Goal: Task Accomplishment & Management: Manage account settings

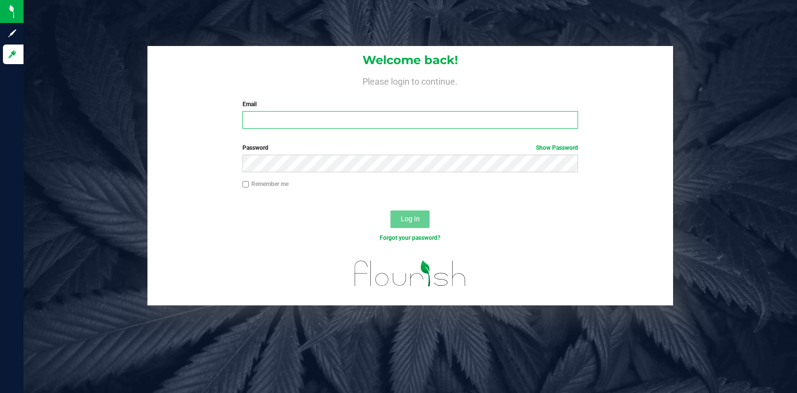
type input "[EMAIL_ADDRESS][DOMAIN_NAME]"
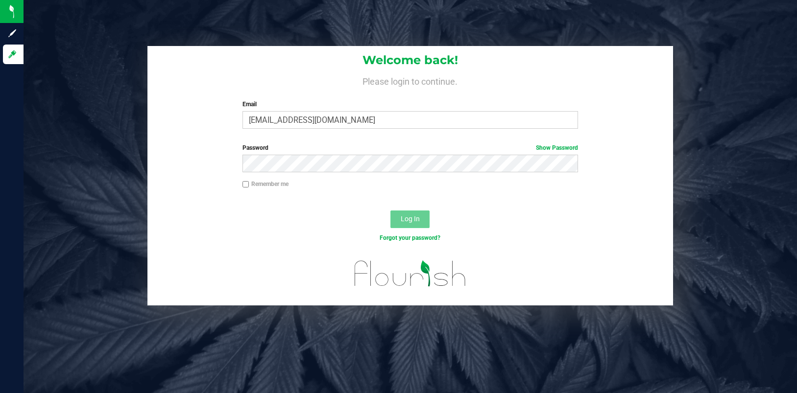
click at [406, 215] on span "Log In" at bounding box center [410, 219] width 19 height 8
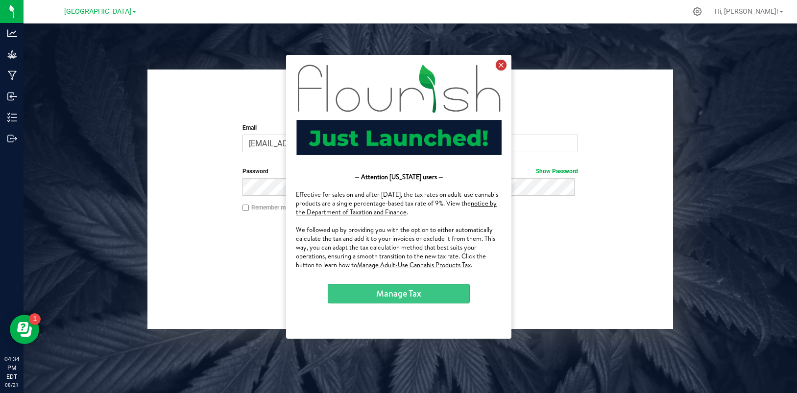
click at [502, 66] on icon at bounding box center [500, 64] width 11 height 11
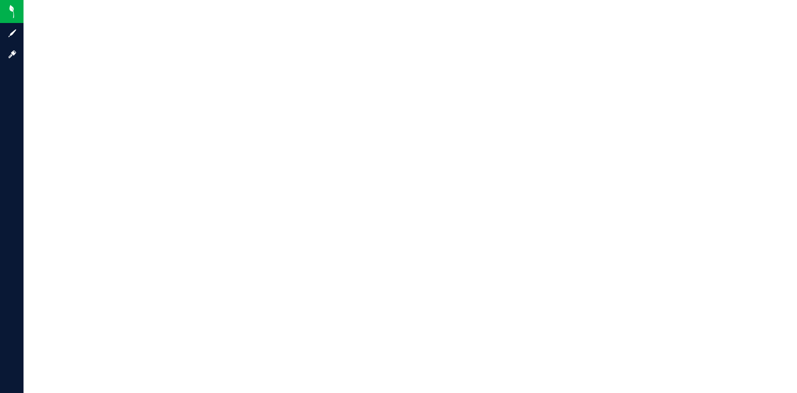
click at [102, 58] on div at bounding box center [411, 196] width 774 height 393
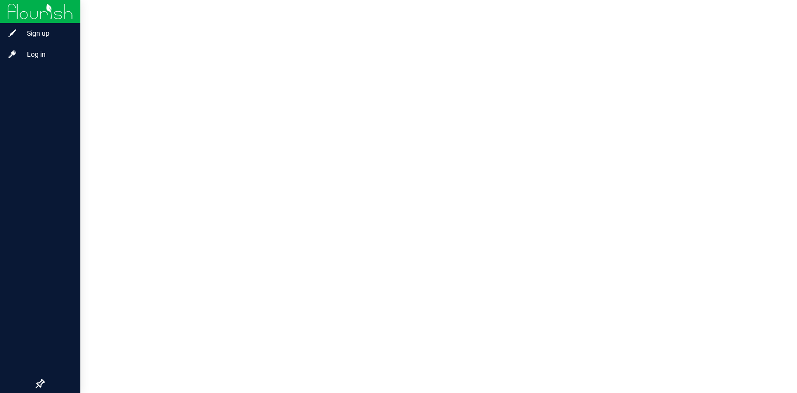
click at [40, 11] on img at bounding box center [40, 11] width 66 height 23
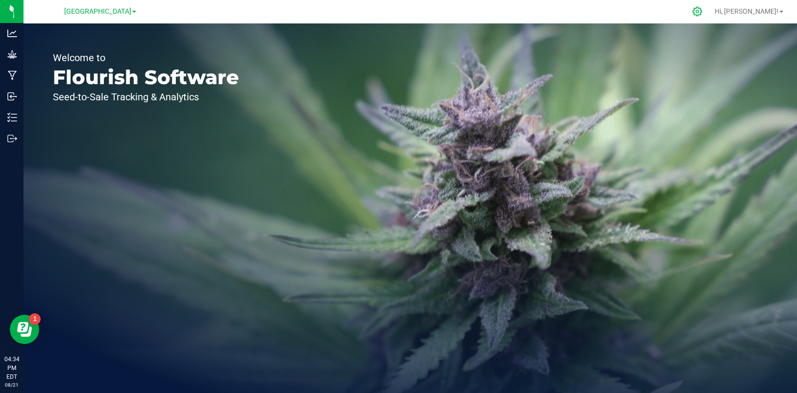
click at [703, 14] on icon at bounding box center [697, 11] width 10 height 10
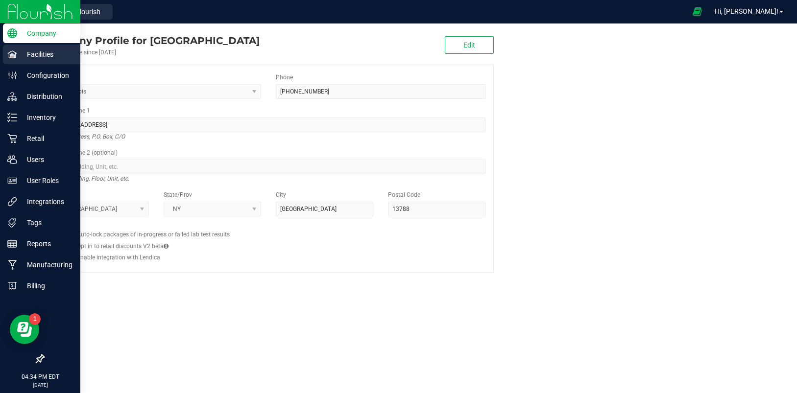
click at [50, 54] on p "Facilities" at bounding box center [46, 55] width 59 height 12
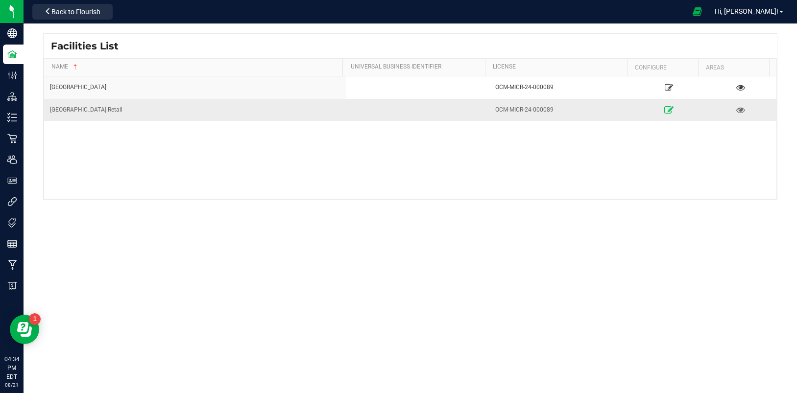
click at [664, 107] on icon at bounding box center [668, 109] width 9 height 7
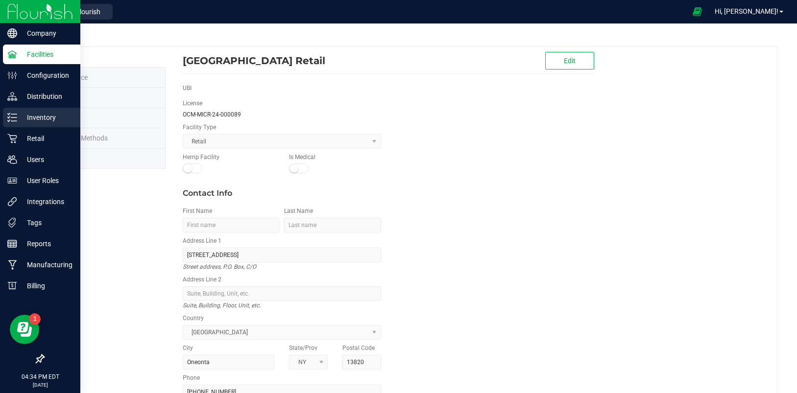
click at [44, 118] on p "Inventory" at bounding box center [46, 118] width 59 height 12
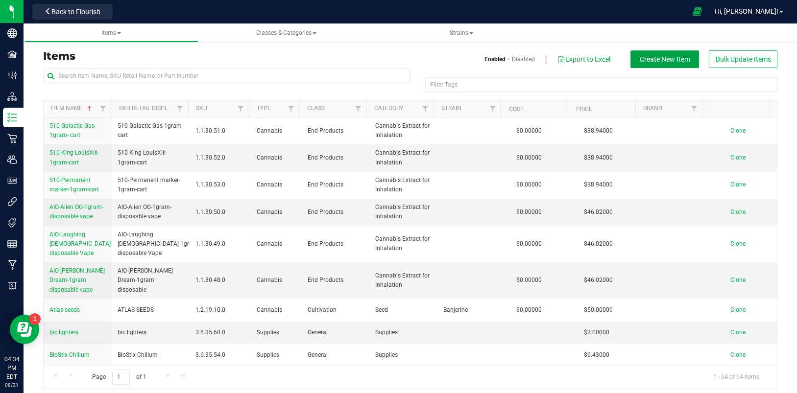
click at [652, 61] on span "Create New Item" at bounding box center [665, 59] width 50 height 8
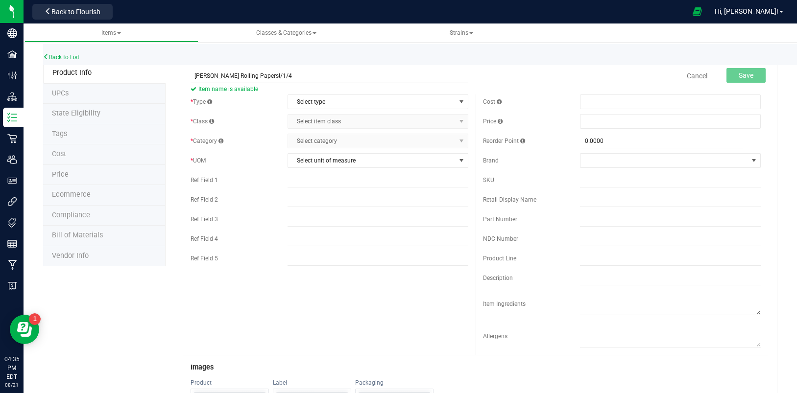
click at [281, 77] on input "Blazy Susan Pink Rolling Papers!/1/4" at bounding box center [330, 76] width 278 height 15
type input "Blazy Susan Pink Rolling Papers 11/4"
click at [458, 99] on span "select" at bounding box center [462, 102] width 8 height 8
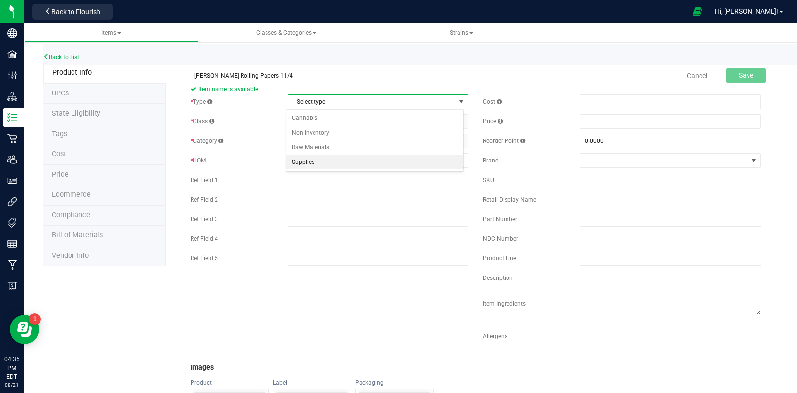
click at [312, 160] on li "Supplies" at bounding box center [375, 162] width 178 height 15
click at [458, 119] on span "select" at bounding box center [462, 122] width 8 height 8
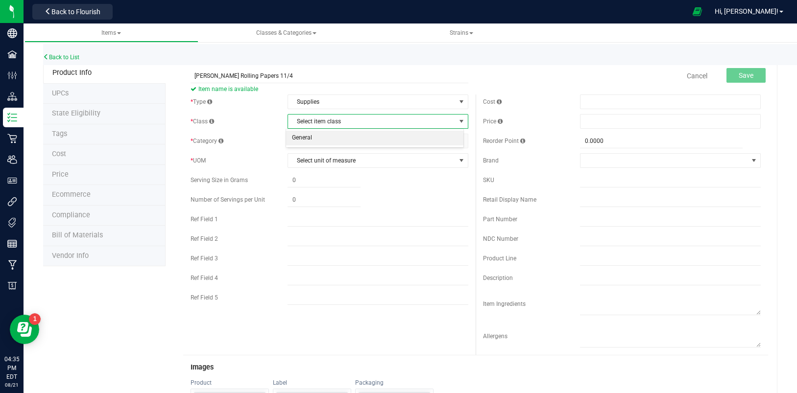
click at [344, 135] on li "General" at bounding box center [375, 138] width 178 height 15
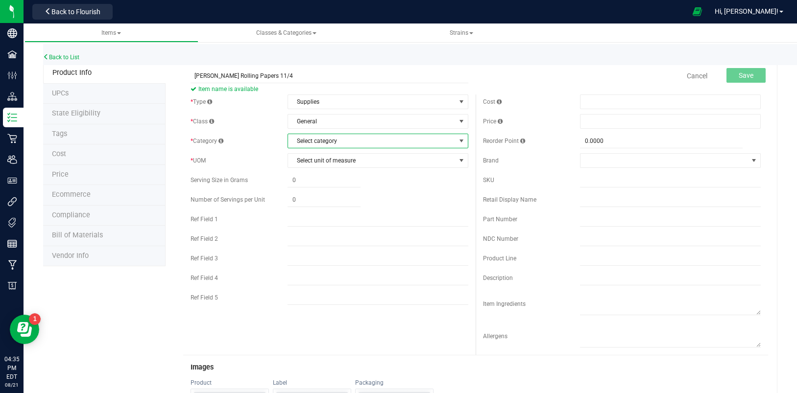
click at [460, 141] on span "select" at bounding box center [462, 141] width 8 height 8
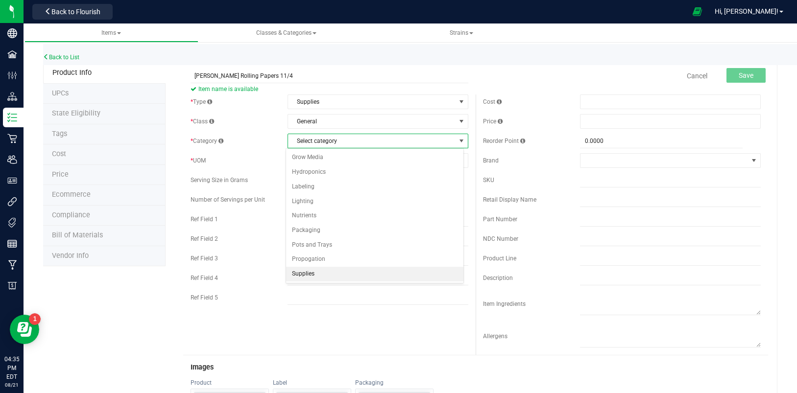
click at [304, 272] on li "Supplies" at bounding box center [375, 274] width 178 height 15
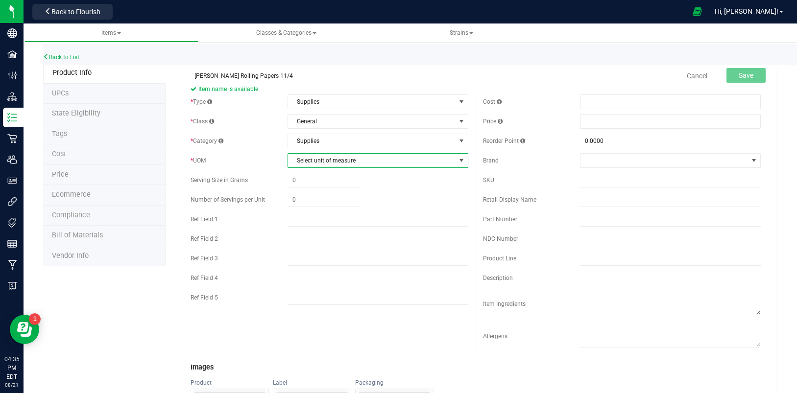
click at [460, 160] on span "select" at bounding box center [462, 161] width 8 height 8
click at [295, 176] on li "Each" at bounding box center [375, 177] width 178 height 15
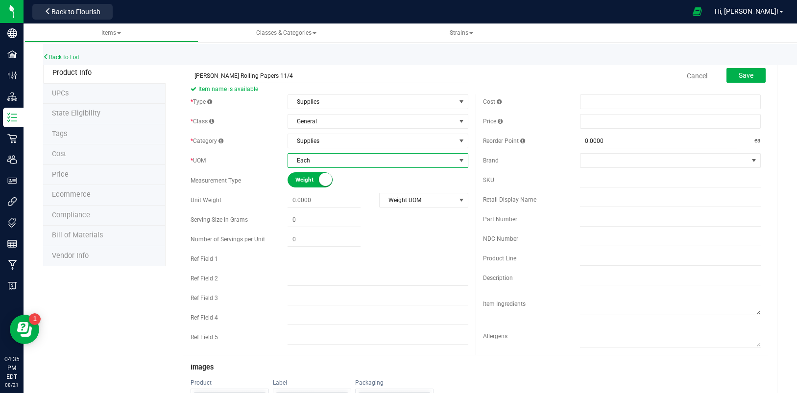
click at [320, 181] on small at bounding box center [325, 179] width 13 height 13
click at [321, 181] on span "Volume" at bounding box center [327, 180] width 44 height 14
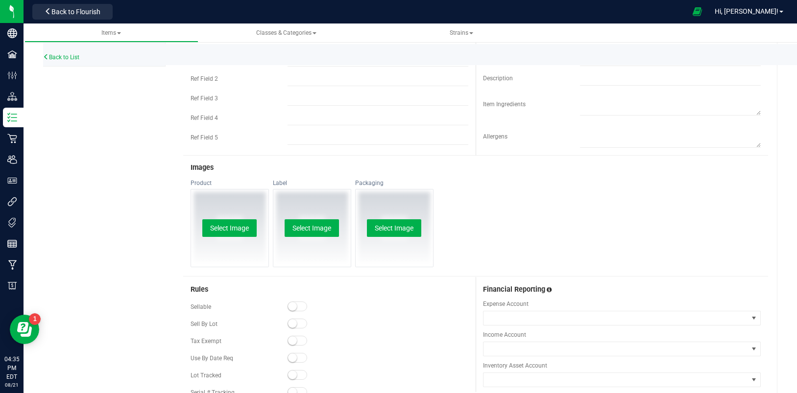
scroll to position [309, 0]
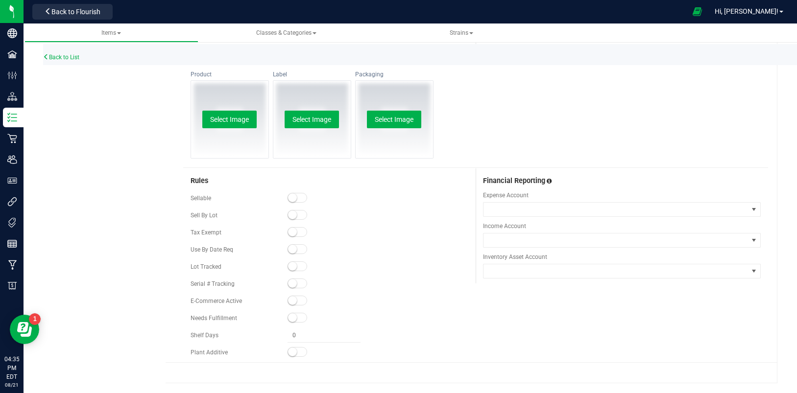
click at [289, 197] on small at bounding box center [292, 198] width 9 height 9
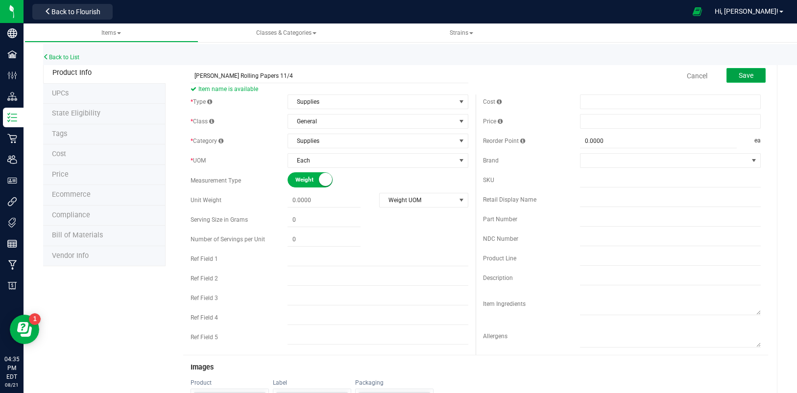
click at [740, 73] on span "Save" at bounding box center [746, 76] width 15 height 8
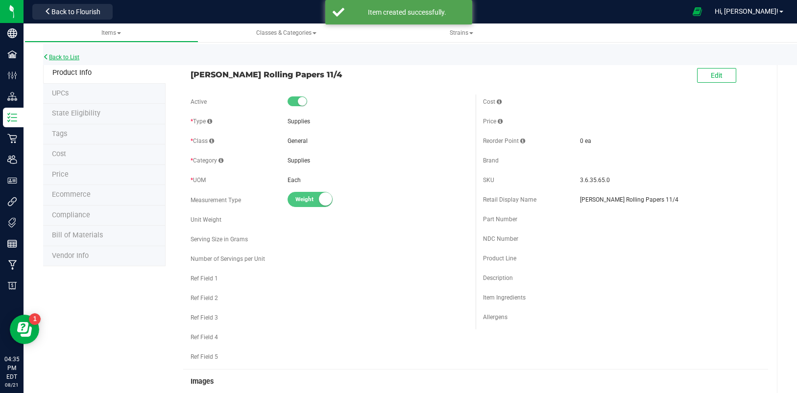
click at [69, 56] on link "Back to List" at bounding box center [61, 57] width 36 height 7
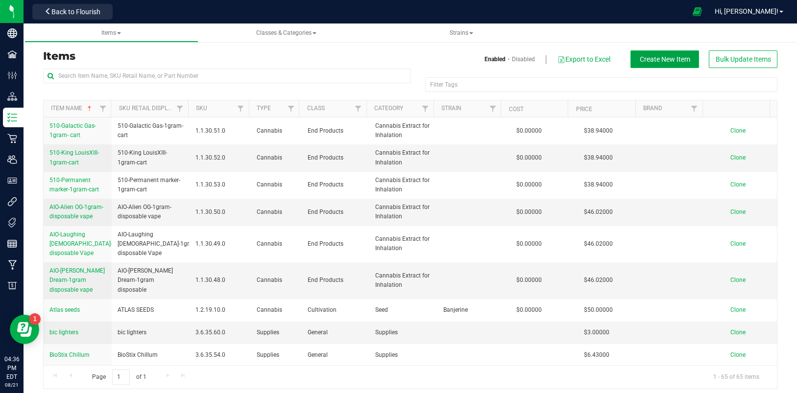
click at [674, 60] on span "Create New Item" at bounding box center [665, 59] width 50 height 8
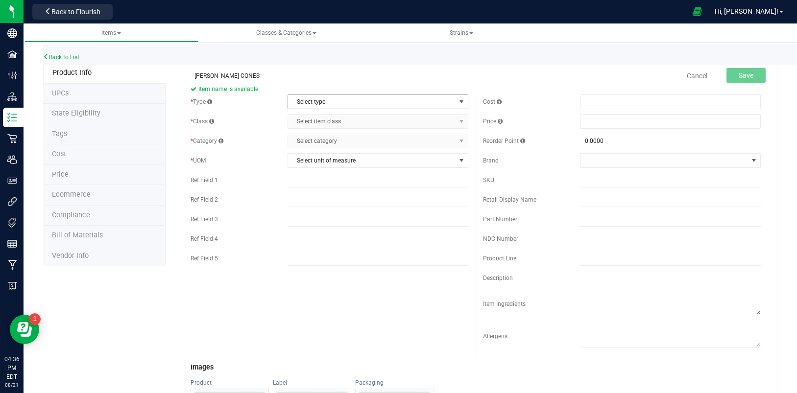
type input "BLazy Susan PINK CONES"
click at [458, 101] on span "select" at bounding box center [462, 102] width 8 height 8
click at [319, 166] on li "Supplies" at bounding box center [375, 162] width 178 height 15
click at [459, 120] on span "select" at bounding box center [462, 122] width 8 height 8
click at [354, 139] on li "General" at bounding box center [375, 138] width 178 height 15
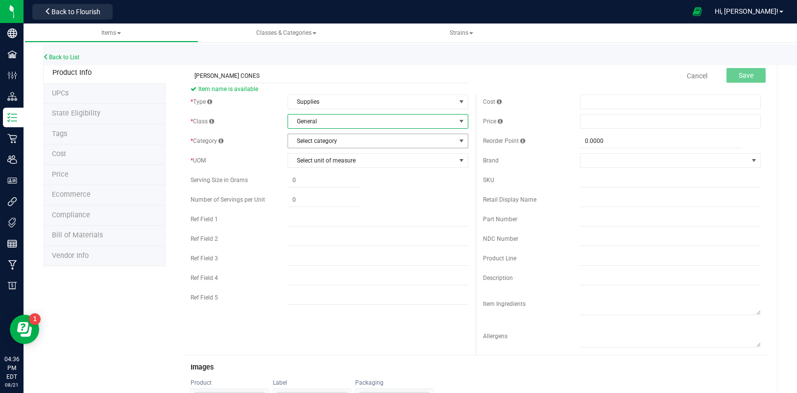
click at [458, 139] on span "select" at bounding box center [462, 141] width 8 height 8
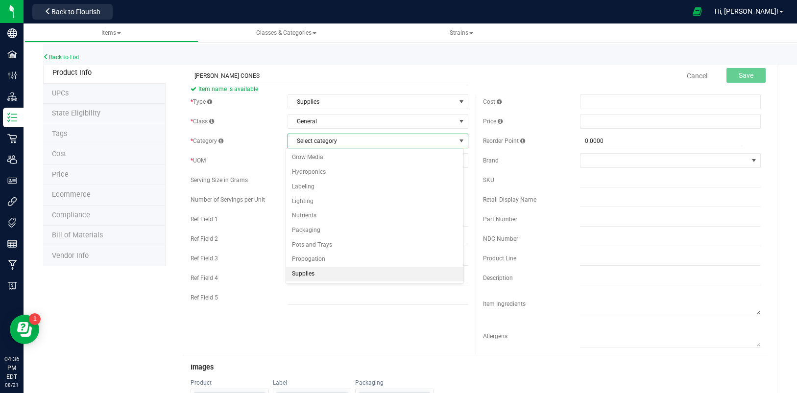
click at [303, 271] on li "Supplies" at bounding box center [375, 274] width 178 height 15
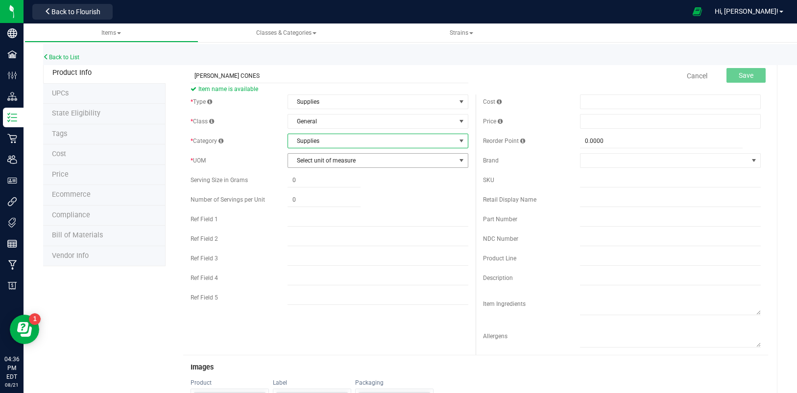
click at [459, 158] on span "select" at bounding box center [462, 161] width 8 height 8
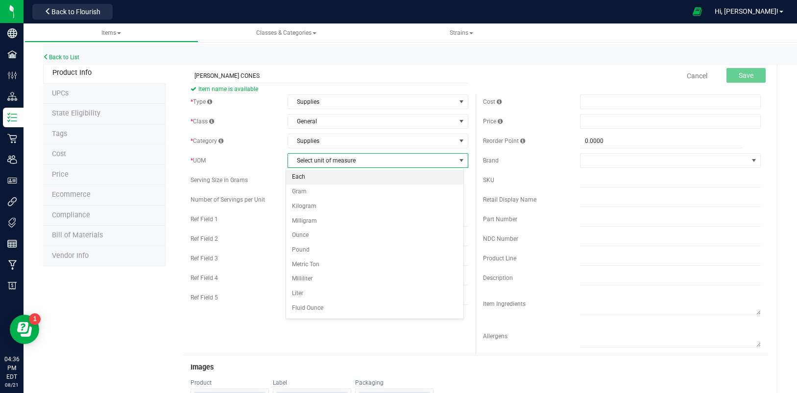
click at [306, 176] on li "Each" at bounding box center [375, 177] width 178 height 15
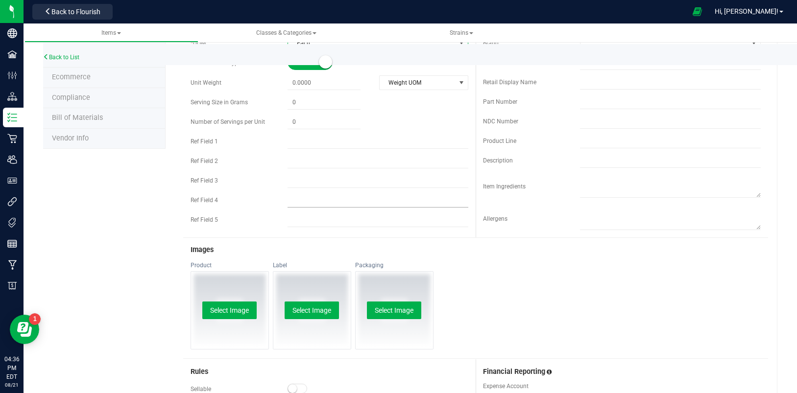
scroll to position [309, 0]
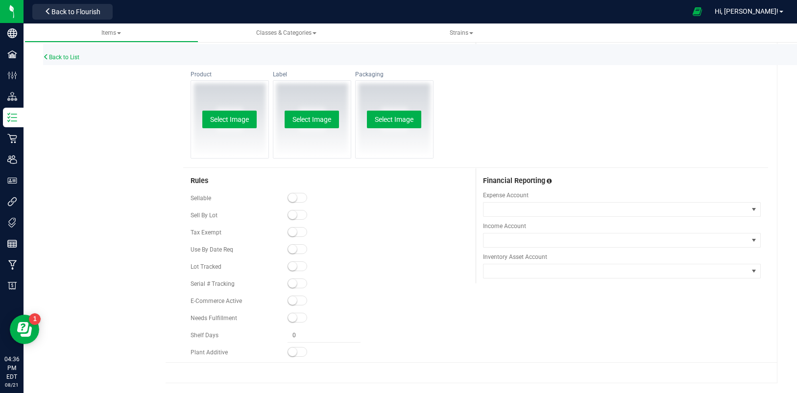
click at [290, 200] on small at bounding box center [292, 198] width 9 height 9
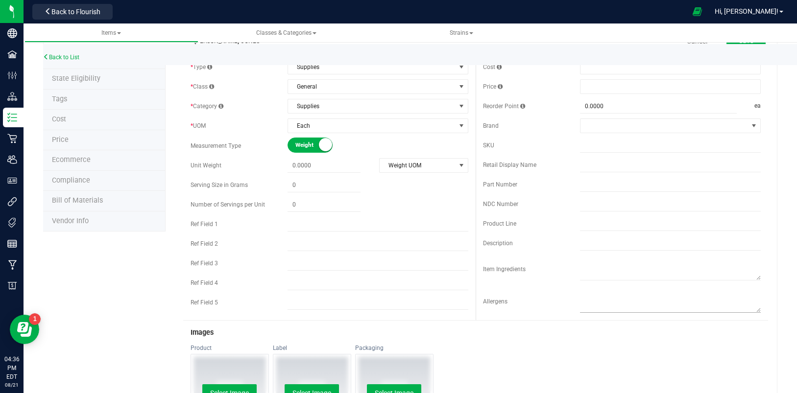
scroll to position [0, 0]
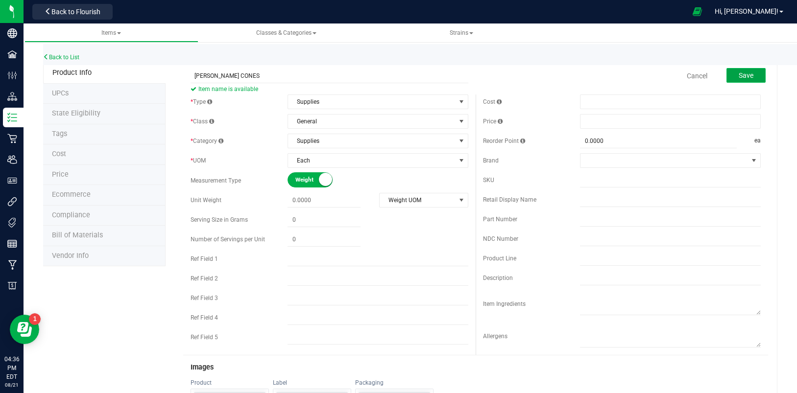
click at [739, 72] on span "Save" at bounding box center [746, 76] width 15 height 8
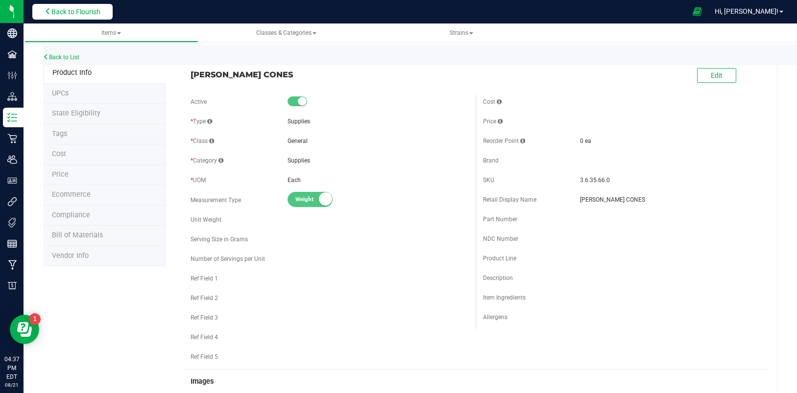
click at [98, 15] on span "Back to Flourish" at bounding box center [75, 12] width 49 height 8
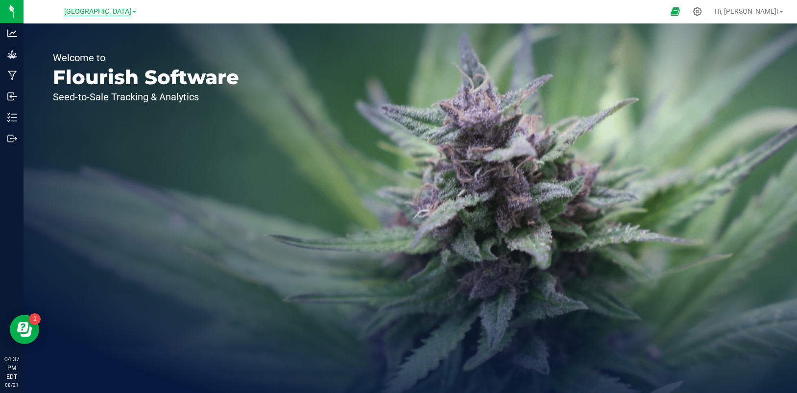
click at [129, 12] on span "[GEOGRAPHIC_DATA]" at bounding box center [97, 11] width 67 height 9
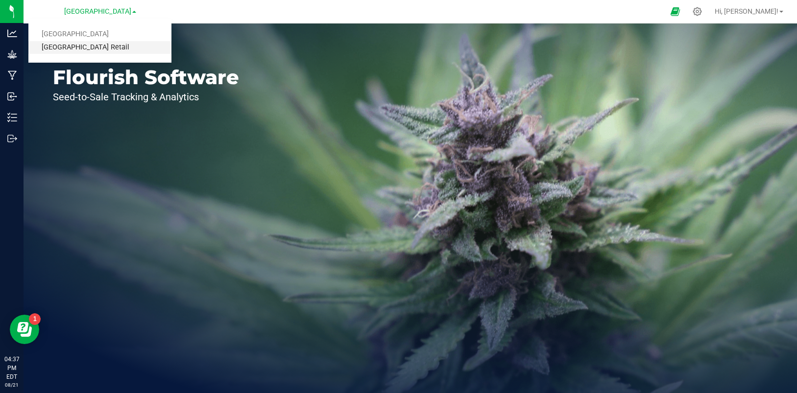
click at [97, 49] on link "Township Valley Retail" at bounding box center [99, 47] width 143 height 13
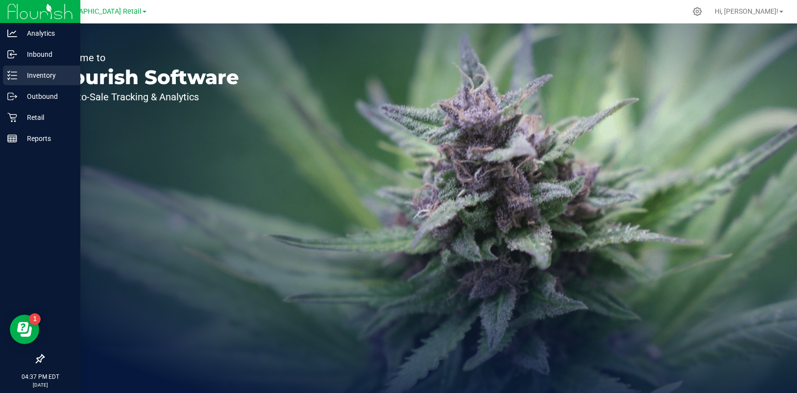
click at [16, 72] on line at bounding box center [13, 72] width 5 height 0
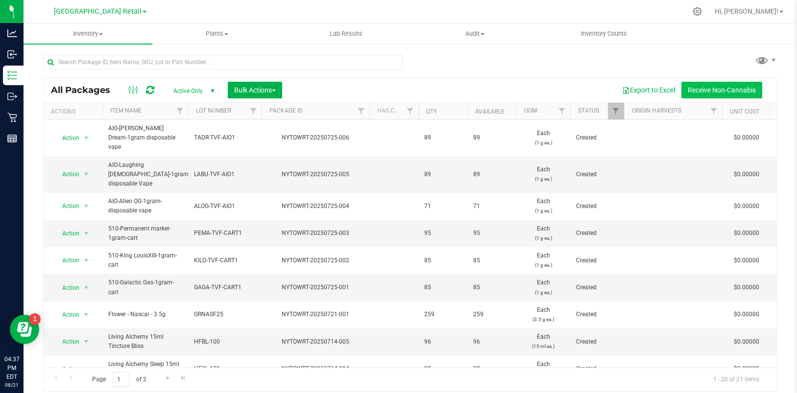
click at [710, 89] on button "Receive Non-Cannabis" at bounding box center [722, 90] width 81 height 17
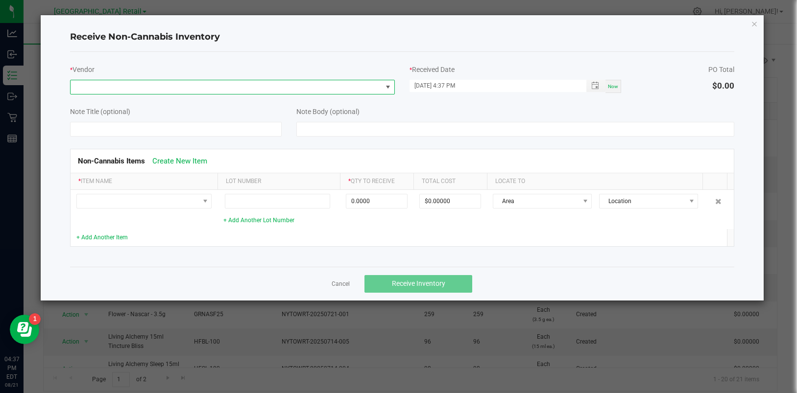
click at [388, 88] on span at bounding box center [388, 87] width 8 height 8
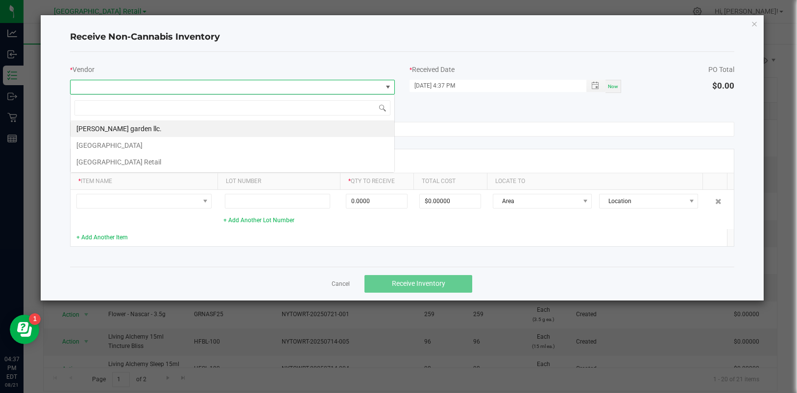
scroll to position [15, 325]
click at [107, 160] on li "Township Valley Retail" at bounding box center [233, 162] width 324 height 17
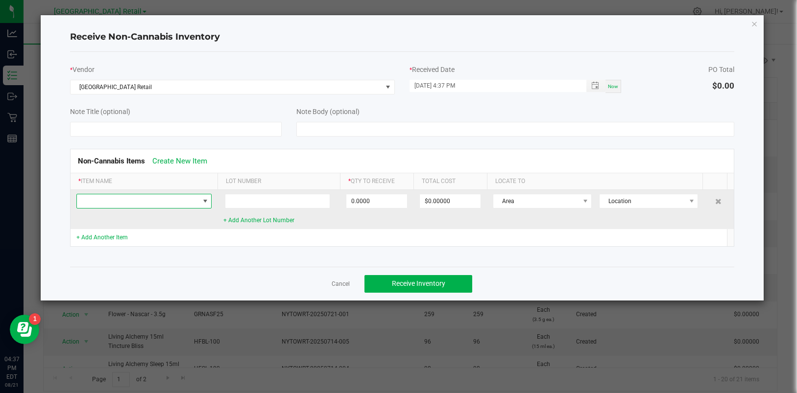
click at [203, 201] on span at bounding box center [205, 201] width 8 height 8
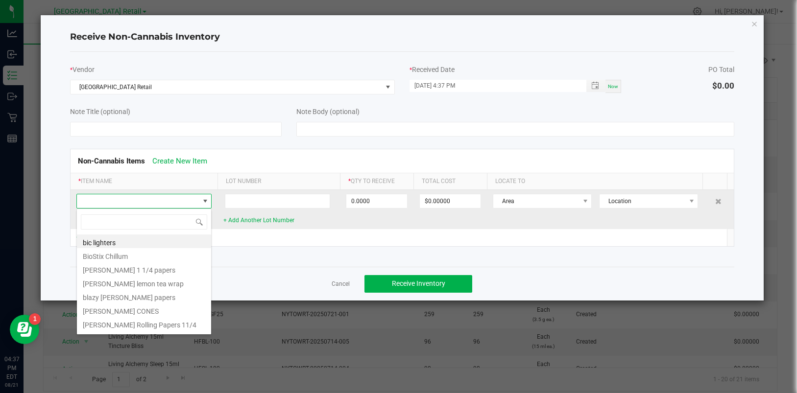
scroll to position [15, 135]
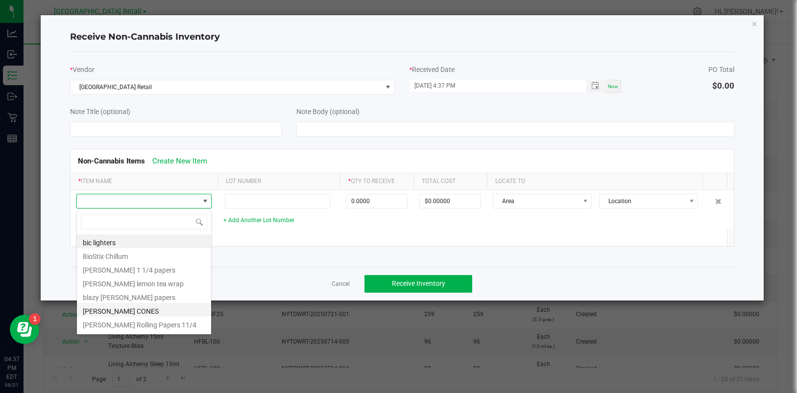
click at [155, 312] on li "BLazy Susan PINK CONES" at bounding box center [144, 310] width 134 height 14
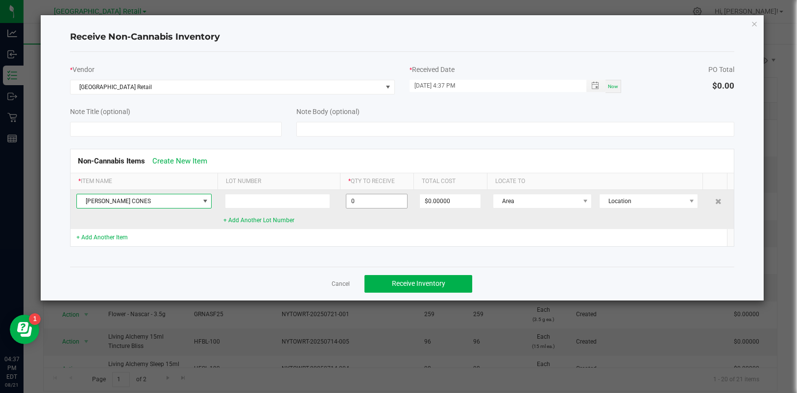
click at [369, 201] on input "0" at bounding box center [376, 202] width 61 height 14
type input "12 ea"
click at [582, 200] on span at bounding box center [586, 201] width 8 height 8
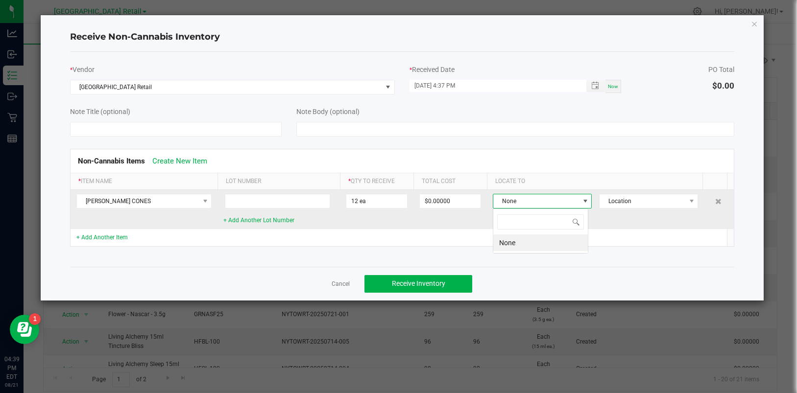
scroll to position [15, 96]
click at [688, 201] on span at bounding box center [692, 201] width 8 height 8
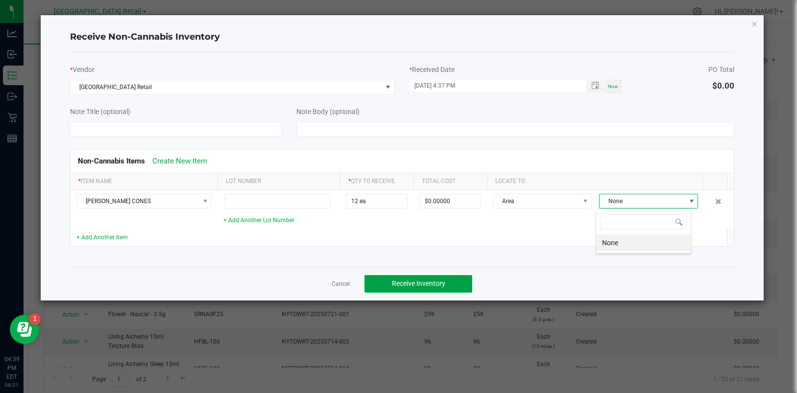
click at [412, 284] on span "Receive Inventory" at bounding box center [418, 284] width 53 height 8
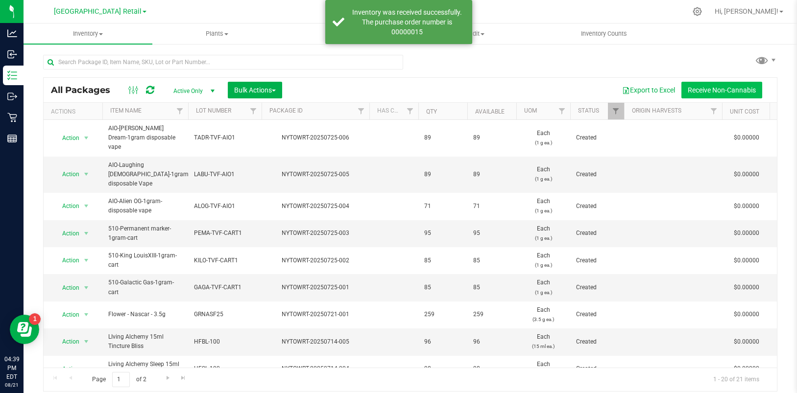
click at [720, 85] on button "Receive Non-Cannabis" at bounding box center [722, 90] width 81 height 17
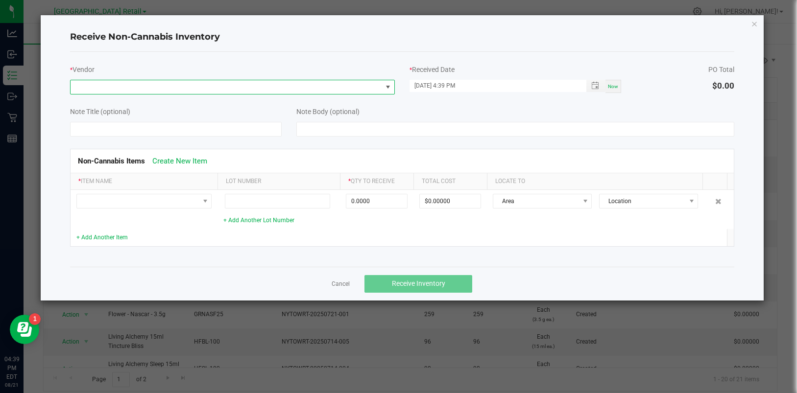
click at [388, 85] on span at bounding box center [388, 87] width 8 height 8
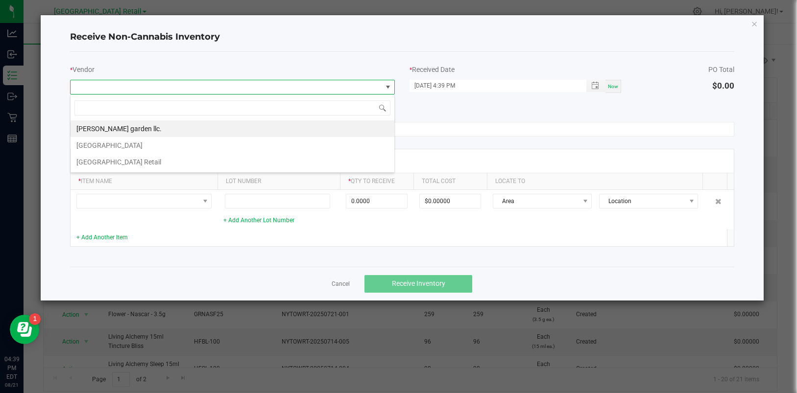
scroll to position [15, 325]
click at [114, 158] on li "Township Valley Retail" at bounding box center [233, 162] width 324 height 17
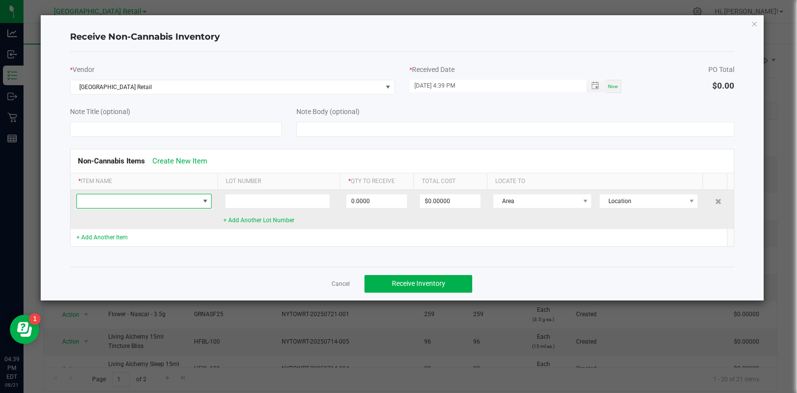
click at [196, 201] on span at bounding box center [138, 202] width 122 height 14
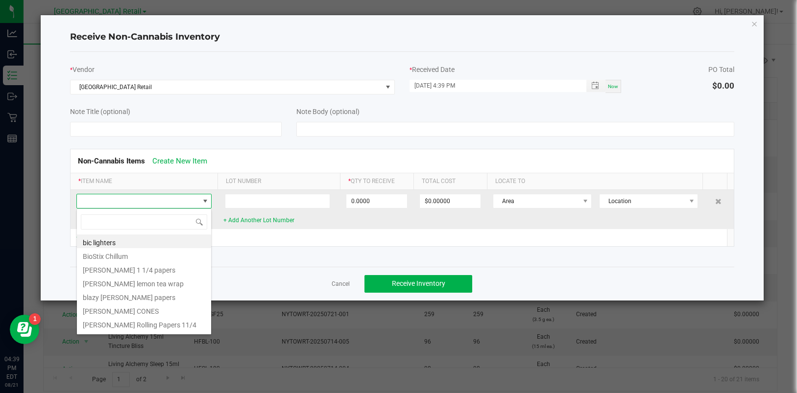
scroll to position [15, 135]
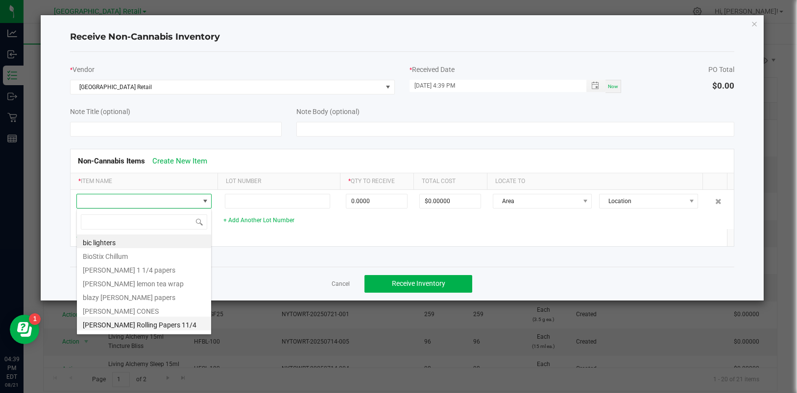
click at [176, 324] on li "Blazy Susan Pink Rolling Papers 11/4" at bounding box center [144, 324] width 134 height 14
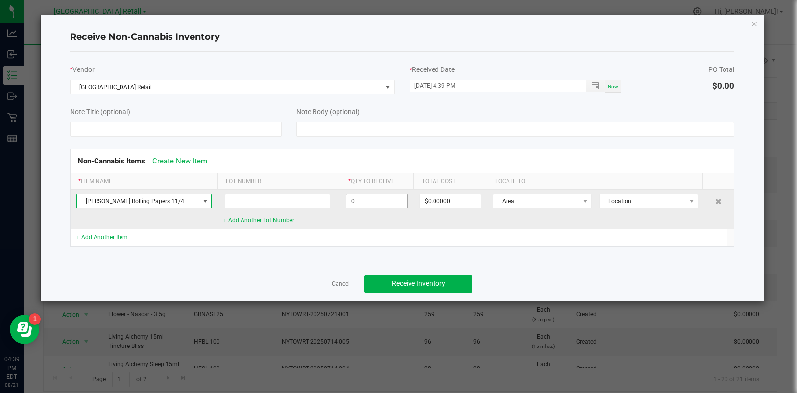
click at [355, 204] on input "0" at bounding box center [376, 202] width 61 height 14
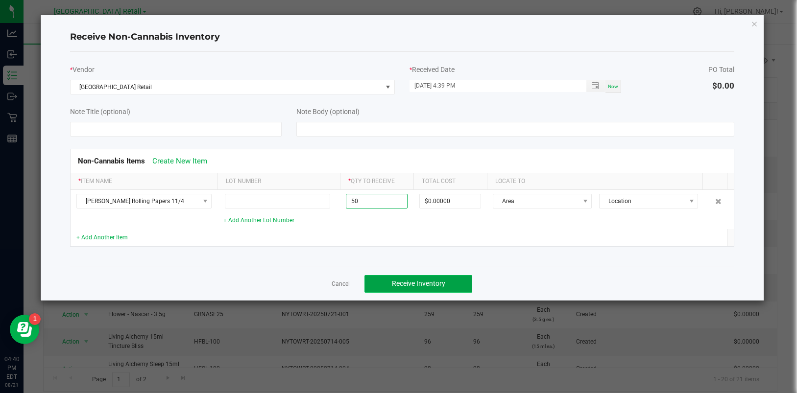
type input "50 ea"
click at [407, 287] on span "Receive Inventory" at bounding box center [418, 284] width 53 height 8
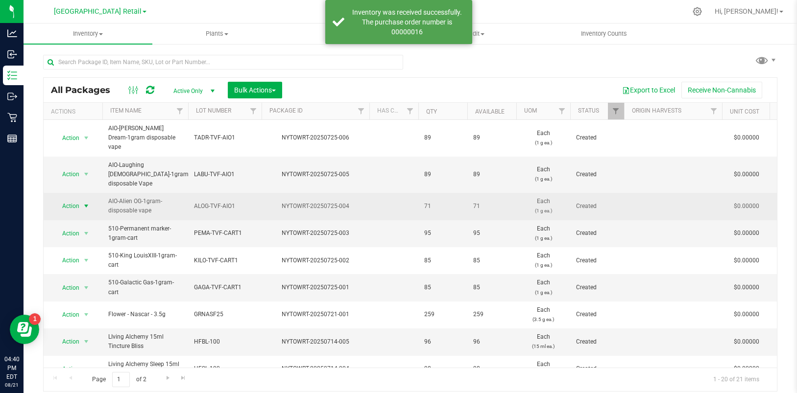
click at [82, 202] on span "select" at bounding box center [86, 206] width 8 height 8
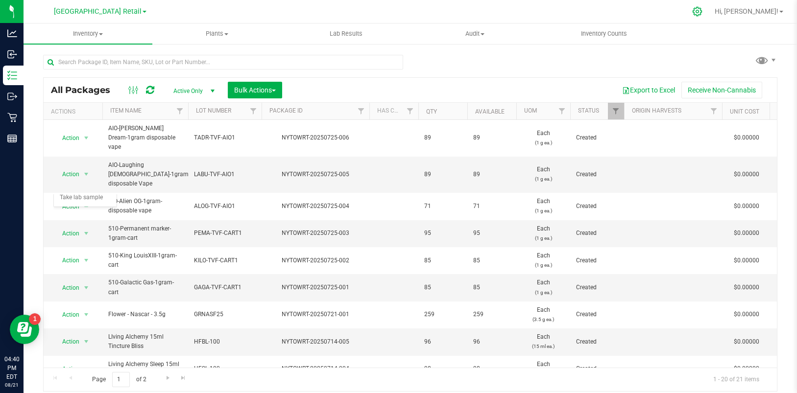
click at [703, 10] on icon at bounding box center [697, 11] width 10 height 10
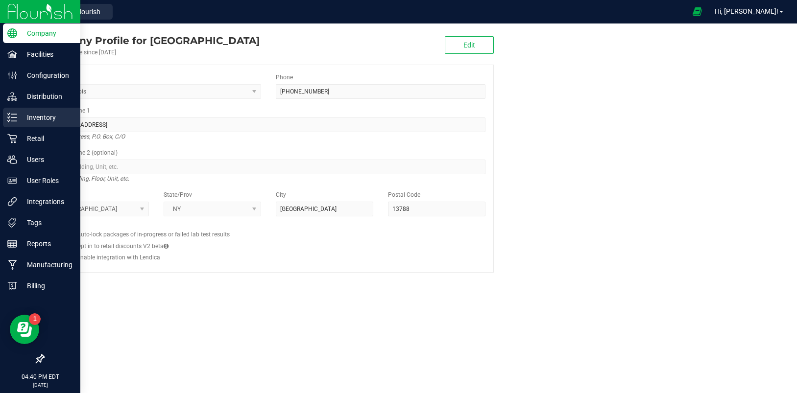
click at [14, 116] on icon at bounding box center [12, 118] width 10 height 10
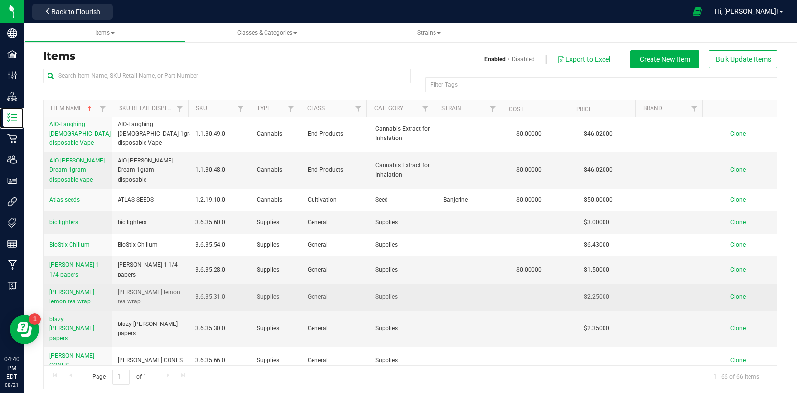
scroll to position [112, 0]
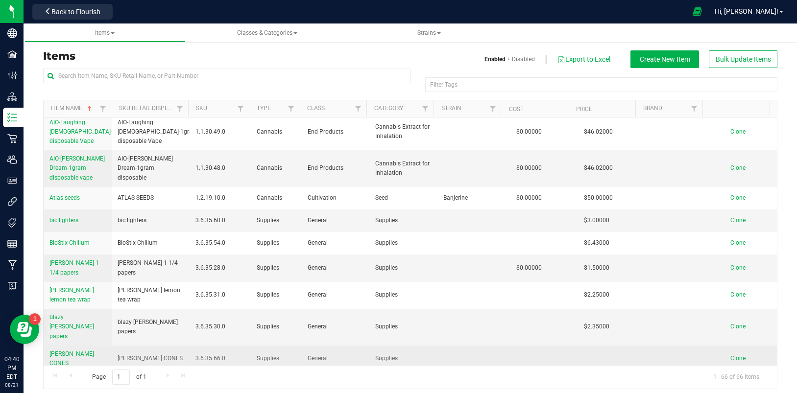
click at [87, 351] on span "BLazy Susan PINK CONES" at bounding box center [71, 359] width 45 height 16
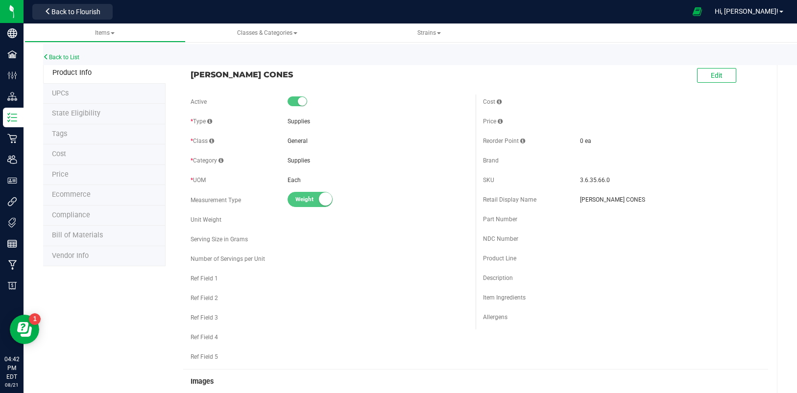
click at [84, 170] on li "Price" at bounding box center [104, 175] width 123 height 21
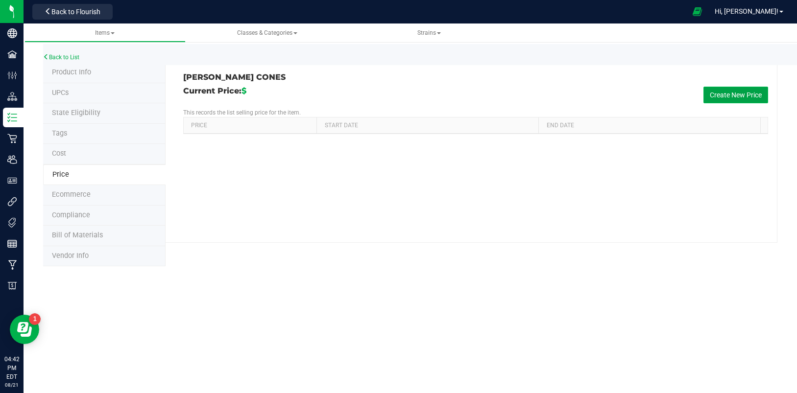
click at [733, 95] on button "Create New Price" at bounding box center [736, 95] width 65 height 17
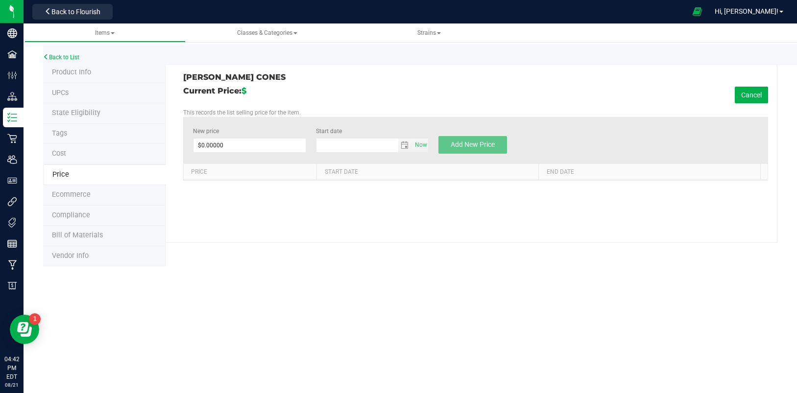
type input "8/21/2025"
click at [234, 147] on span at bounding box center [249, 145] width 113 height 15
type input "8.95"
click at [478, 146] on span "Add New Price" at bounding box center [473, 145] width 44 height 8
type input "$0.00000"
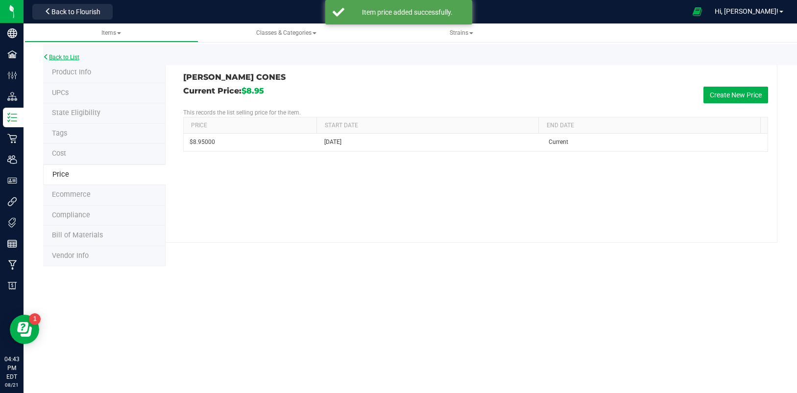
click at [57, 57] on link "Back to List" at bounding box center [61, 57] width 36 height 7
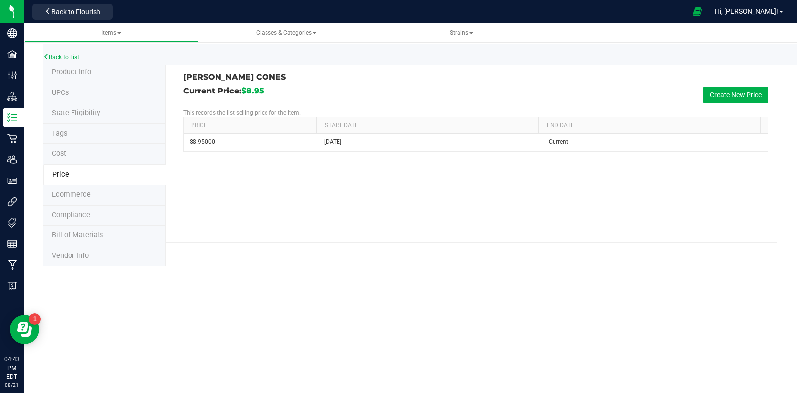
click at [63, 54] on link "Back to List" at bounding box center [61, 57] width 36 height 7
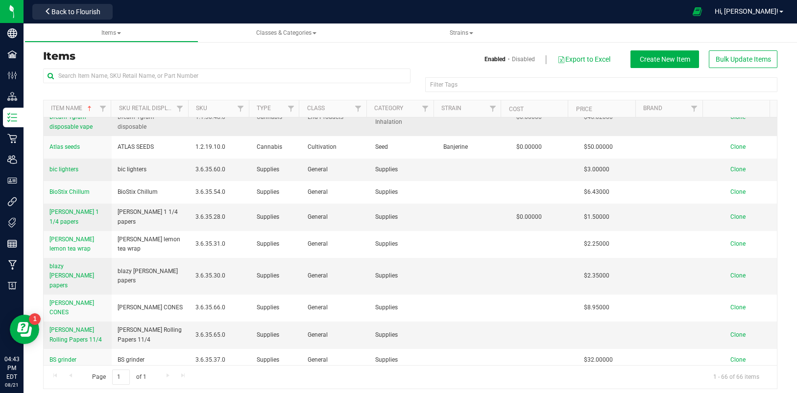
scroll to position [182, 0]
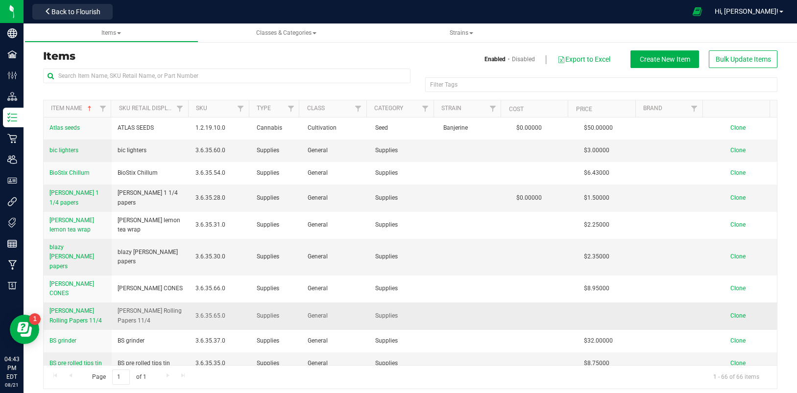
click at [77, 308] on span "Blazy Susan Pink Rolling Papers 11/4" at bounding box center [75, 316] width 52 height 16
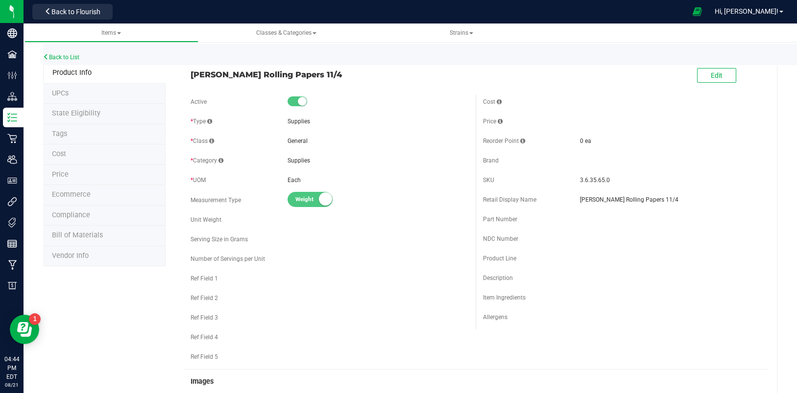
click at [64, 174] on span "Price" at bounding box center [60, 175] width 17 height 8
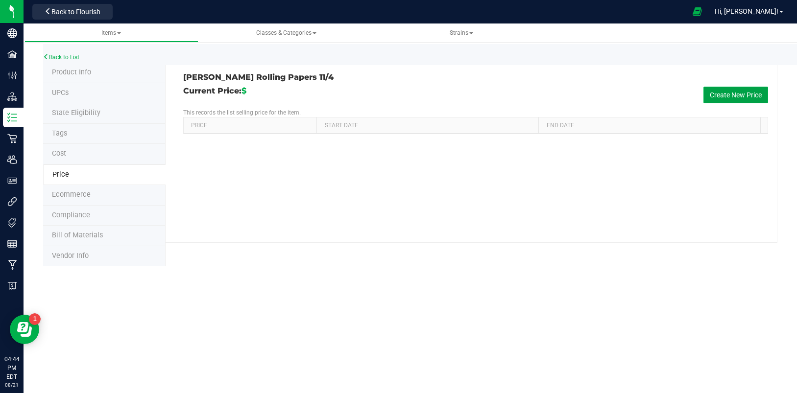
click at [753, 92] on button "Create New Price" at bounding box center [736, 95] width 65 height 17
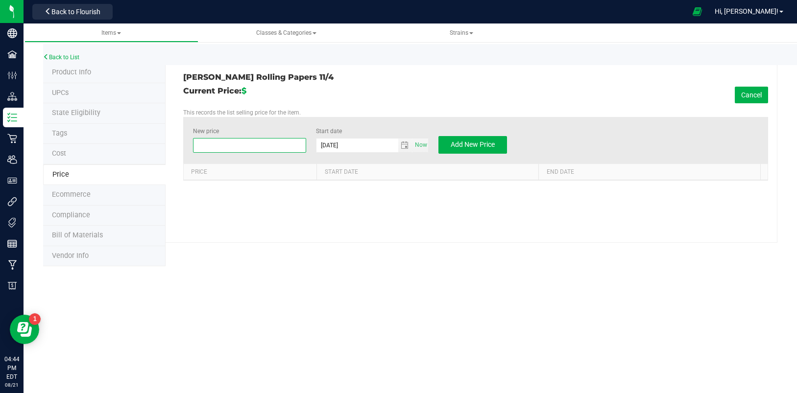
click at [223, 145] on span at bounding box center [249, 145] width 113 height 15
type input "1.75"
click at [486, 139] on button "Add New Price" at bounding box center [473, 145] width 69 height 18
type input "$0.00000"
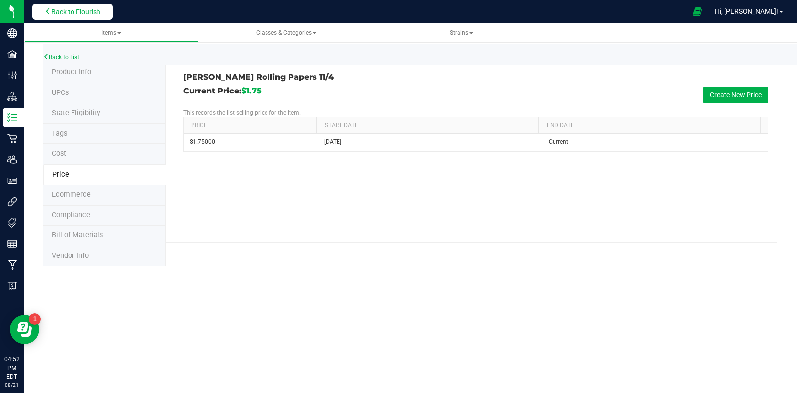
click at [91, 10] on span "Back to Flourish" at bounding box center [75, 12] width 49 height 8
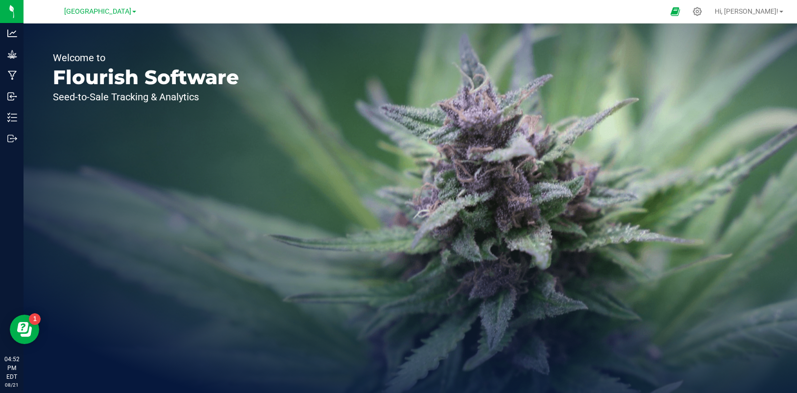
click at [134, 11] on span at bounding box center [134, 12] width 4 height 2
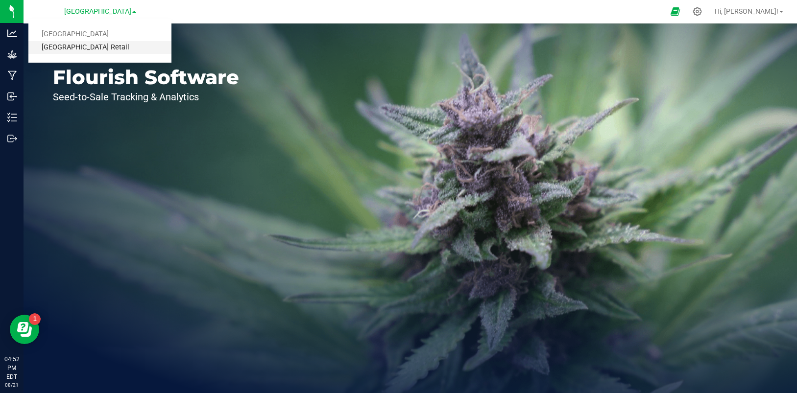
click at [110, 43] on link "Township Valley Retail" at bounding box center [99, 47] width 143 height 13
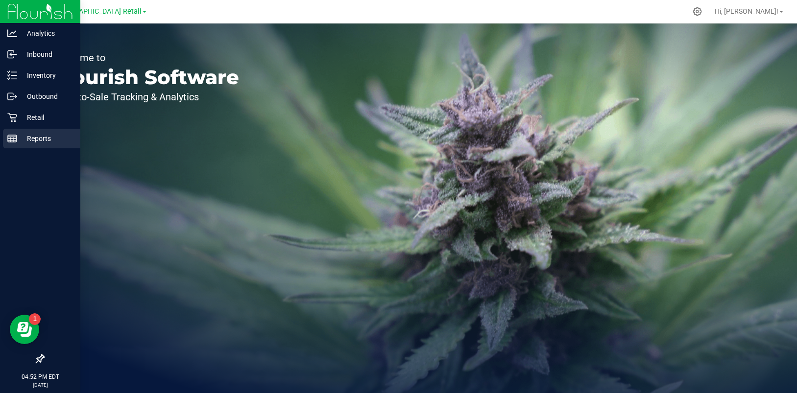
click at [41, 137] on p "Reports" at bounding box center [46, 139] width 59 height 12
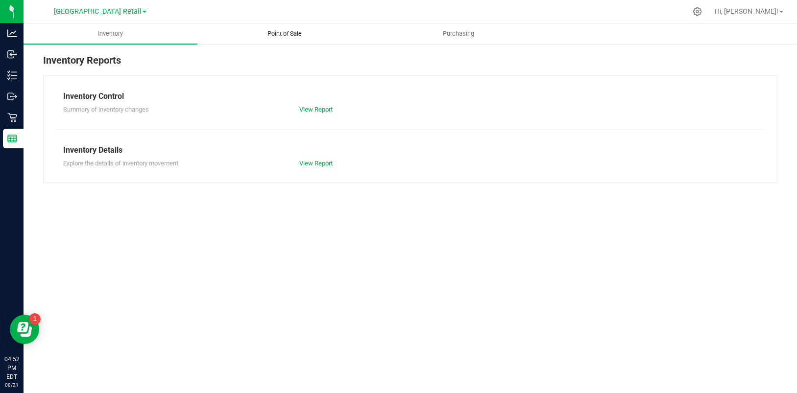
click at [279, 31] on span "Point of Sale" at bounding box center [284, 33] width 61 height 9
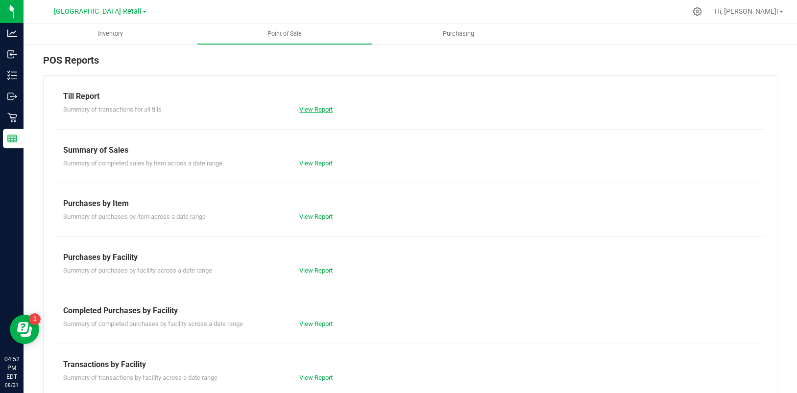
click at [307, 107] on link "View Report" at bounding box center [315, 109] width 33 height 7
